Goal: Information Seeking & Learning: Understand process/instructions

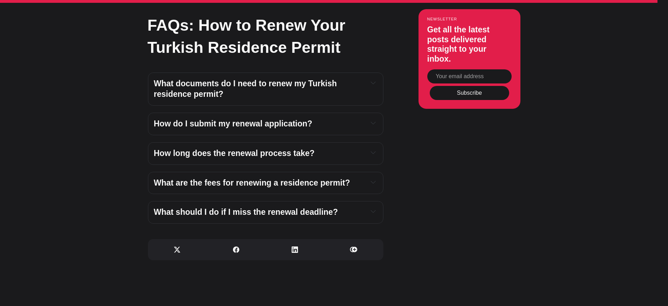
scroll to position [2676, 0]
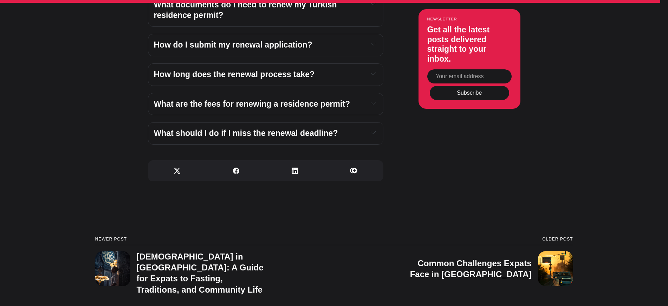
click at [221, 40] on span "How do I submit my renewal application?" at bounding box center [233, 44] width 159 height 9
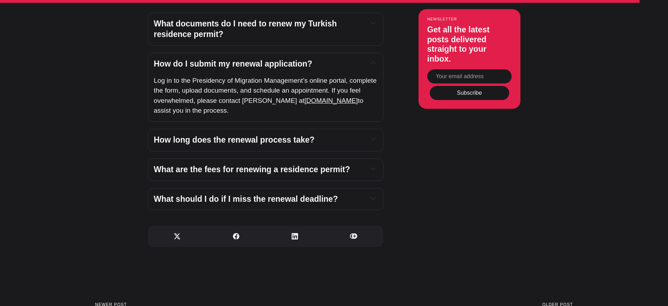
scroll to position [2647, 0]
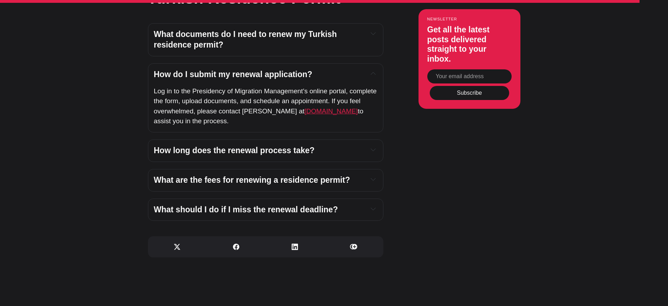
click at [305, 107] on span "ikamet.com" at bounding box center [330, 110] width 53 height 7
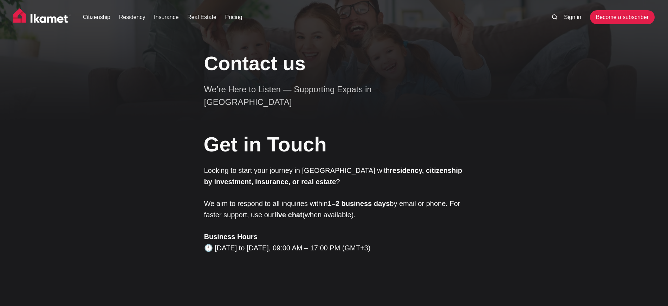
click at [36, 15] on img at bounding box center [42, 17] width 58 height 18
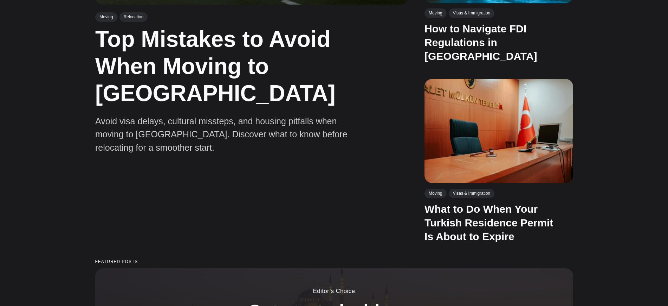
scroll to position [732, 0]
